Goal: Navigation & Orientation: Find specific page/section

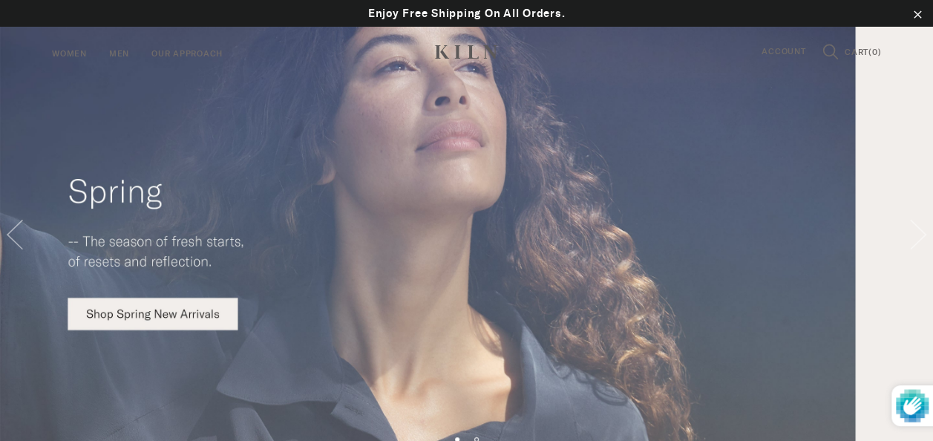
click at [818, 252] on img at bounding box center [466, 226] width 933 height 453
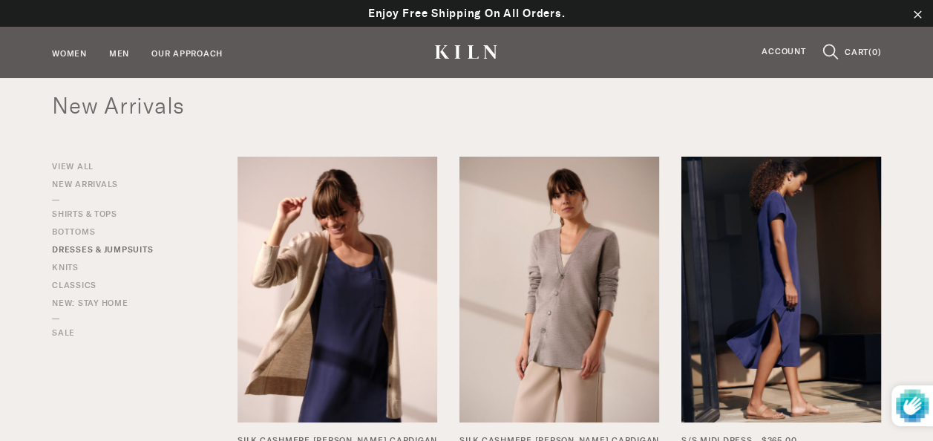
click at [119, 246] on link "Dresses & Jumpsuits" at bounding box center [102, 249] width 101 height 13
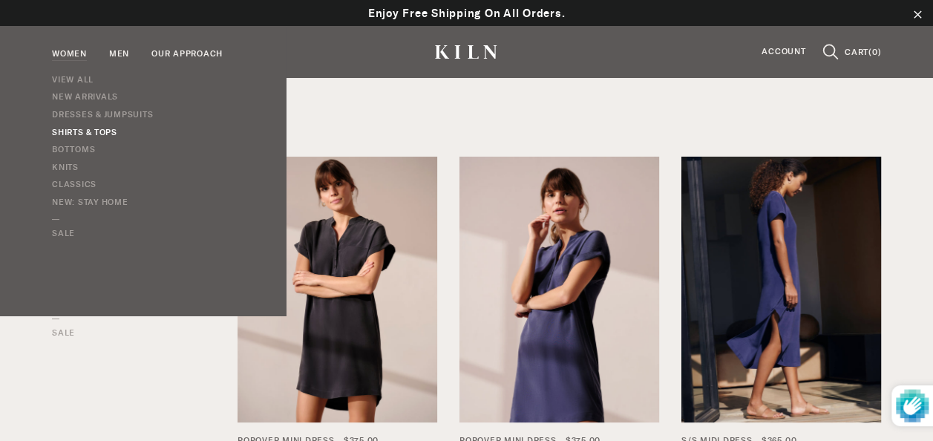
click at [84, 126] on link "Shirts & Tops" at bounding box center [102, 133] width 101 height 18
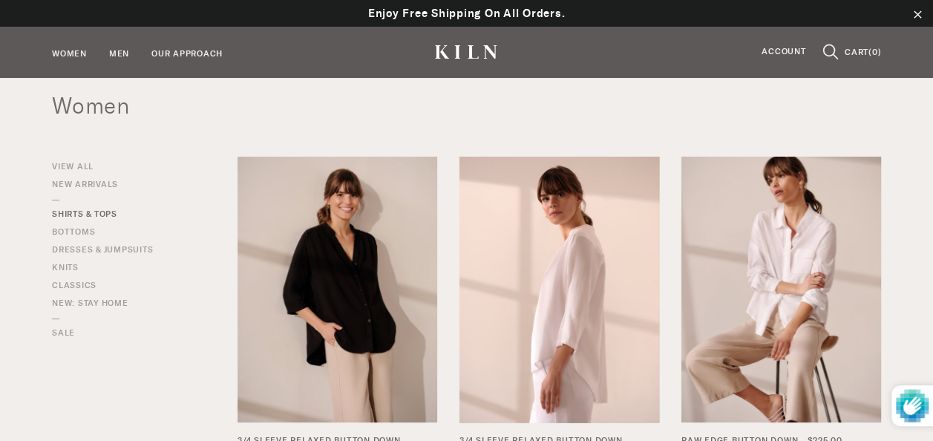
click at [543, 291] on img at bounding box center [559, 290] width 200 height 266
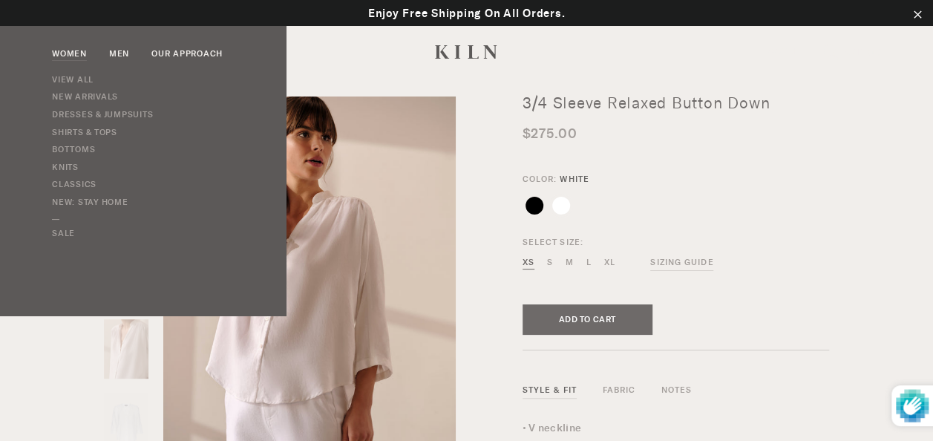
click at [74, 49] on link "Women" at bounding box center [69, 54] width 35 height 14
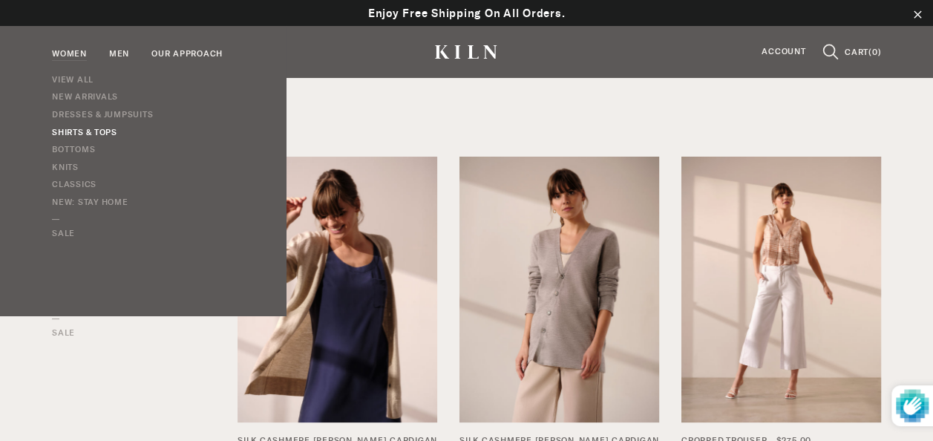
click at [84, 126] on link "Shirts & Tops" at bounding box center [102, 133] width 101 height 18
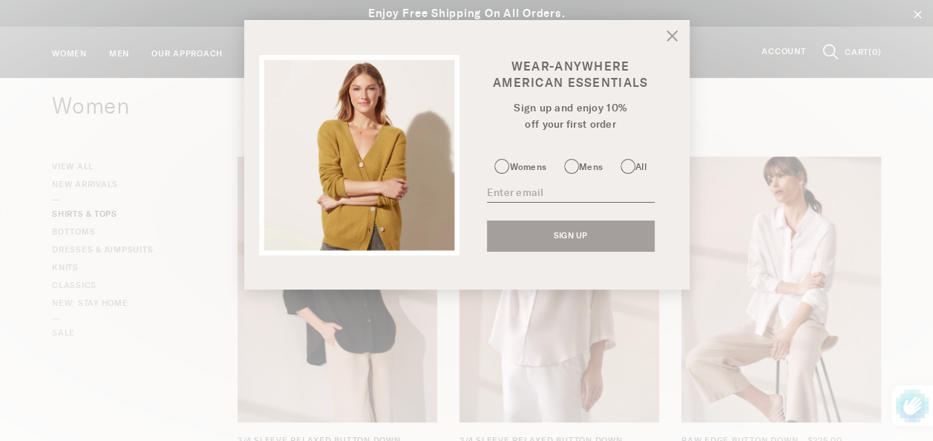
click at [669, 36] on icon at bounding box center [671, 35] width 10 height 10
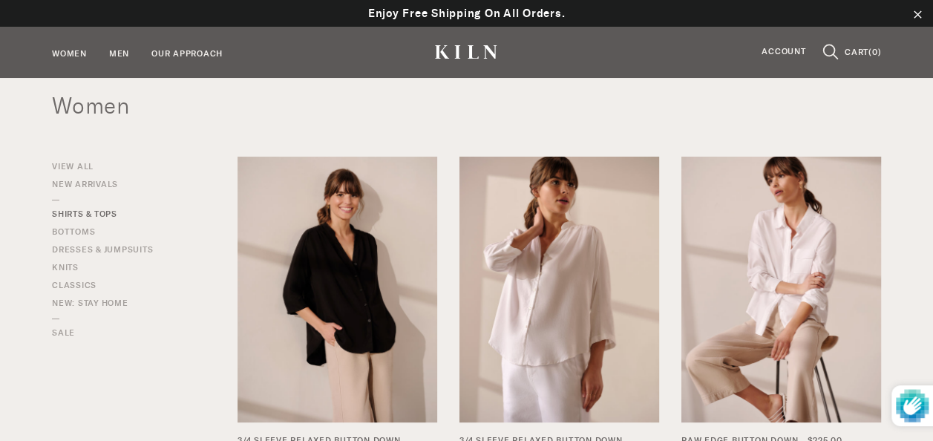
click at [669, 36] on div "Site navigation Women View All New Arrivals Dresses & Jumpsuits Shirts & Tops B…" at bounding box center [466, 52] width 933 height 52
